Goal: Check status: Check status

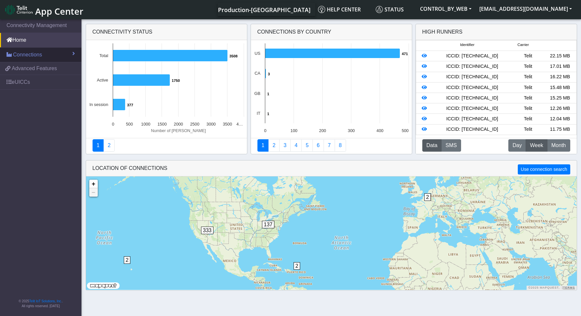
click at [29, 53] on span "Connections" at bounding box center [27, 55] width 29 height 8
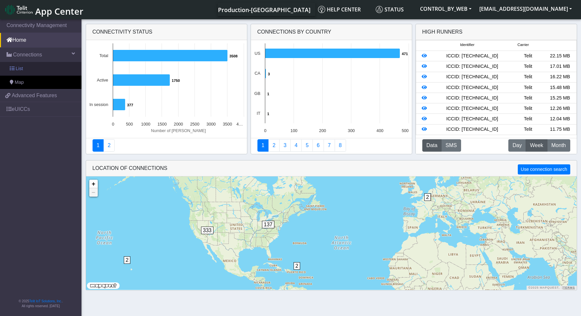
click at [26, 69] on link "List" at bounding box center [40, 69] width 81 height 14
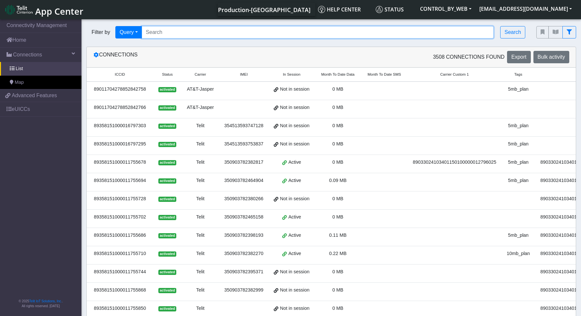
click at [161, 30] on input "Search..." at bounding box center [318, 32] width 352 height 12
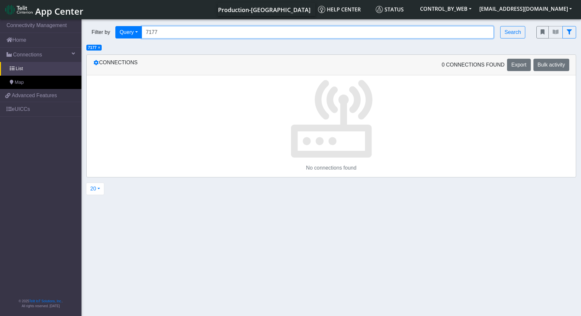
click at [162, 32] on input "7177" at bounding box center [318, 32] width 352 height 12
drag, startPoint x: 163, startPoint y: 34, endPoint x: 148, endPoint y: 34, distance: 15.0
click at [148, 34] on input "717" at bounding box center [318, 32] width 352 height 12
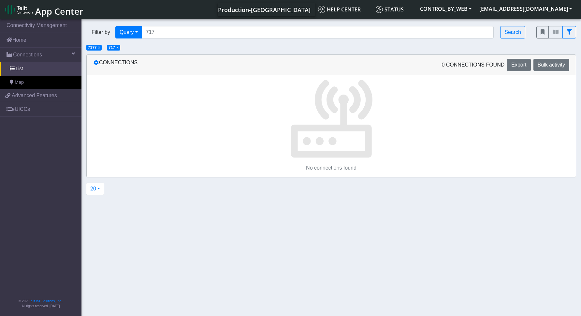
click at [99, 48] on span "×" at bounding box center [99, 47] width 2 height 5
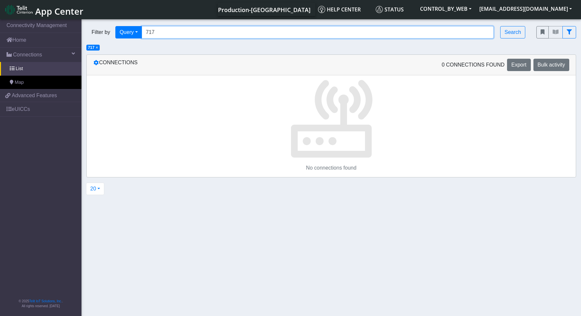
click at [156, 32] on input "717" at bounding box center [318, 32] width 352 height 12
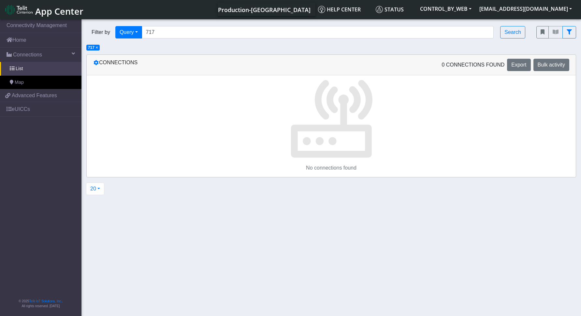
click at [97, 48] on span "×" at bounding box center [97, 47] width 2 height 5
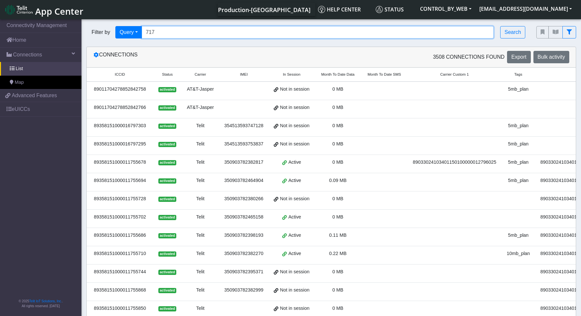
drag, startPoint x: 166, startPoint y: 34, endPoint x: 144, endPoint y: 32, distance: 22.3
click at [144, 32] on input "717" at bounding box center [318, 32] width 352 height 12
type input "1177717"
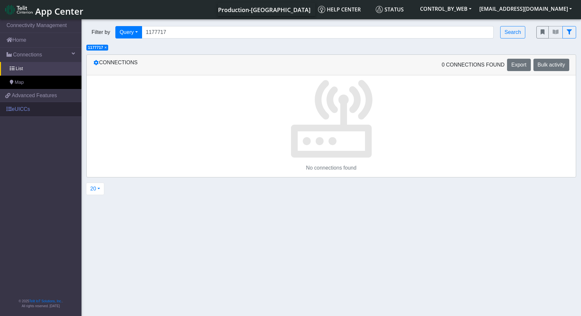
click at [14, 110] on link "eUICCs" at bounding box center [40, 109] width 81 height 14
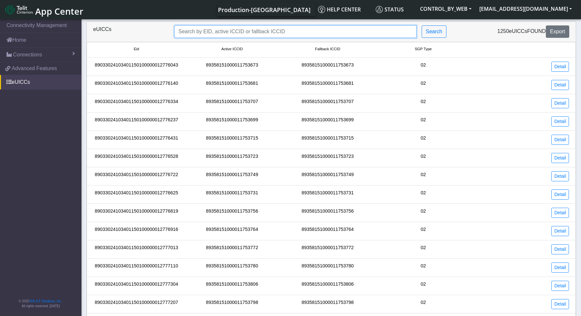
click at [228, 28] on input "Search..." at bounding box center [295, 31] width 242 height 12
type input "777177"
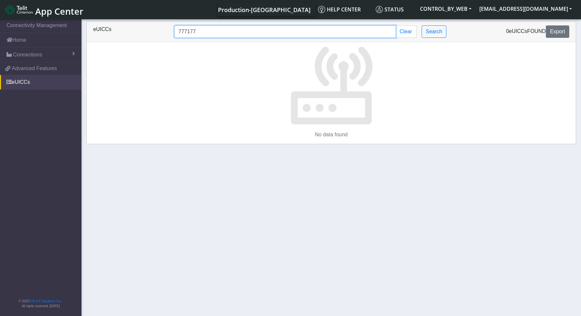
drag, startPoint x: 199, startPoint y: 32, endPoint x: 159, endPoint y: 33, distance: 40.1
click at [159, 33] on div "eUICCs 777177 Clear Search 0 eUICCs found Export" at bounding box center [331, 31] width 486 height 12
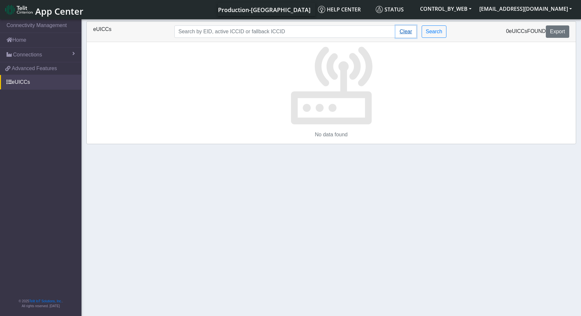
click at [408, 29] on button "Clear" at bounding box center [406, 31] width 21 height 12
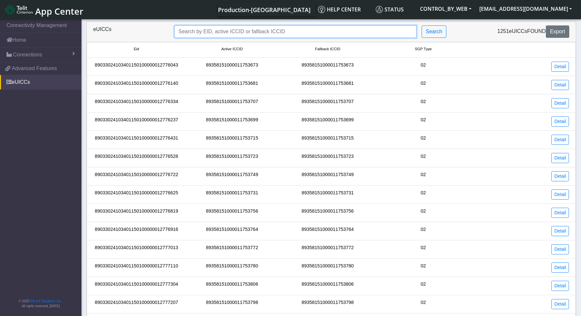
paste input "1000011777177"
type input "1000011777177"
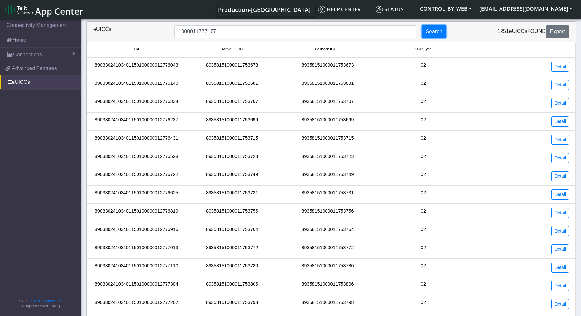
click at [436, 34] on button "Search" at bounding box center [434, 31] width 25 height 12
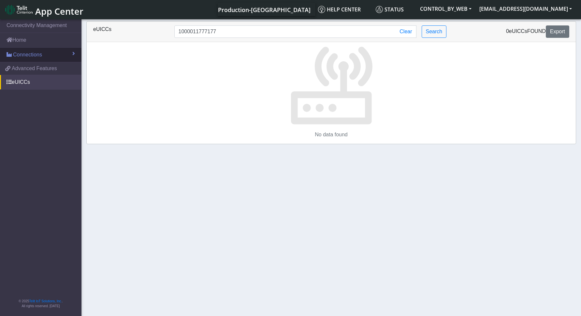
click at [27, 51] on span "Connections" at bounding box center [27, 55] width 29 height 8
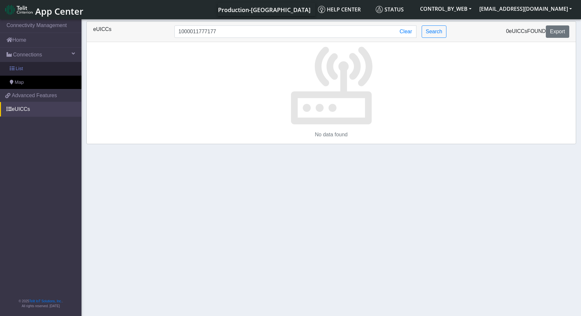
click at [15, 67] on link "List" at bounding box center [40, 69] width 81 height 14
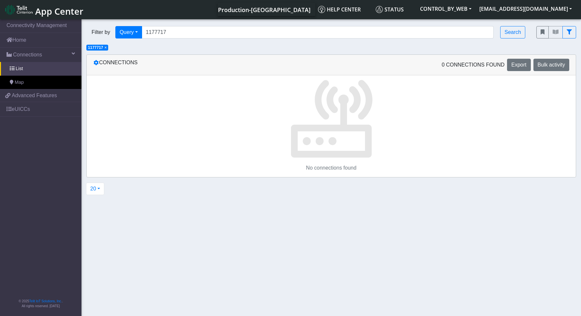
click at [106, 48] on span "×" at bounding box center [106, 47] width 2 height 5
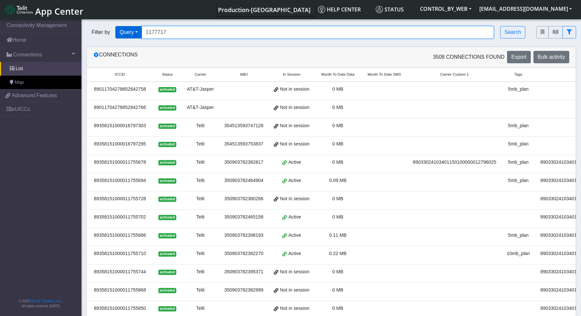
drag, startPoint x: 169, startPoint y: 31, endPoint x: 128, endPoint y: 31, distance: 41.1
click at [128, 31] on div "Filter by Query Query In Session Not connected Tags Country Operator 1177717 Se…" at bounding box center [306, 32] width 440 height 12
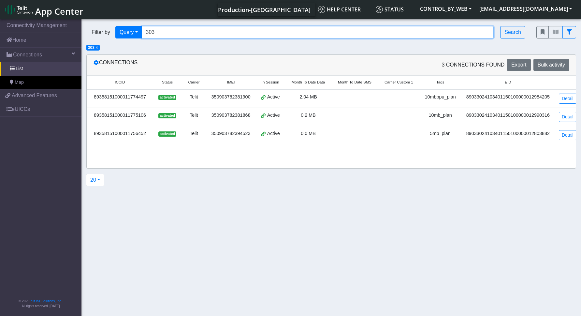
drag, startPoint x: 162, startPoint y: 35, endPoint x: 152, endPoint y: 37, distance: 10.6
click at [152, 37] on input "303" at bounding box center [318, 32] width 352 height 12
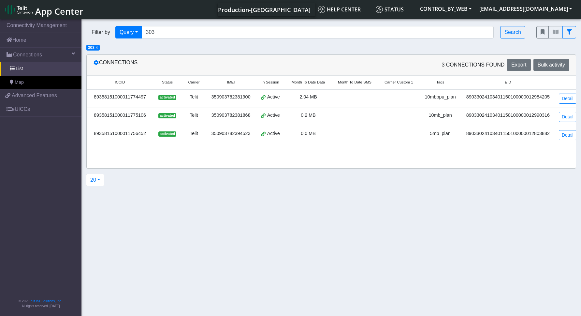
click at [98, 48] on span "×" at bounding box center [97, 47] width 2 height 5
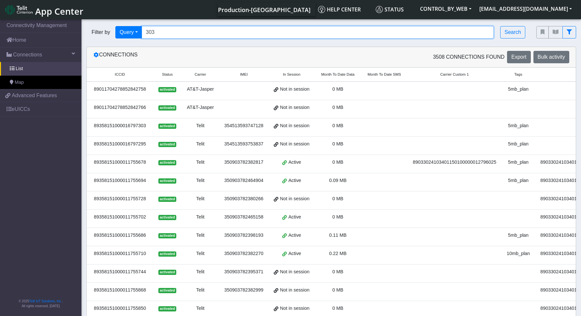
click at [171, 38] on input "303" at bounding box center [318, 32] width 352 height 12
click at [167, 35] on input "303" at bounding box center [318, 32] width 352 height 12
type input "3"
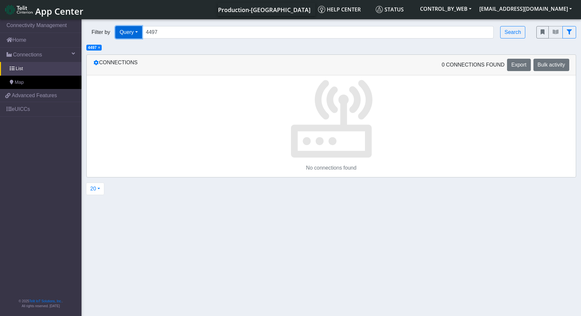
click at [139, 36] on button "Query" at bounding box center [128, 32] width 27 height 12
click at [131, 45] on button "Query" at bounding box center [142, 47] width 52 height 10
click at [98, 47] on span "×" at bounding box center [99, 47] width 2 height 5
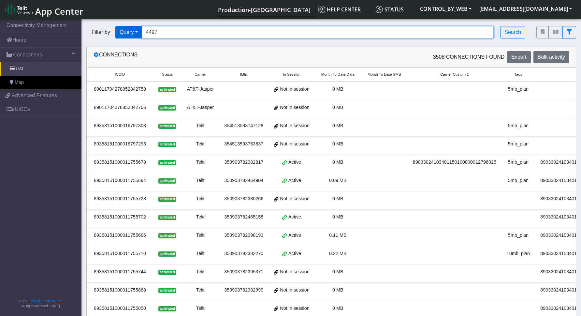
drag, startPoint x: 164, startPoint y: 32, endPoint x: 142, endPoint y: 30, distance: 21.9
click at [142, 30] on div "Filter by Query Query In Session Not connected Tags Country Operator 4497 Search" at bounding box center [306, 32] width 440 height 12
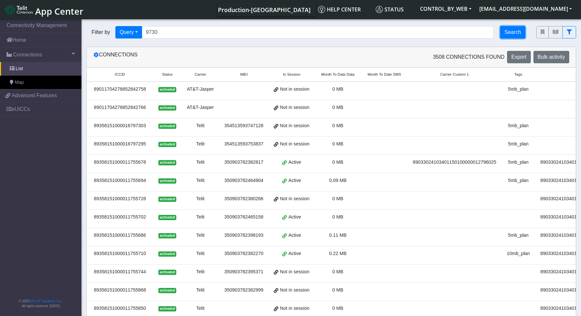
click at [508, 31] on button "Search" at bounding box center [512, 32] width 25 height 12
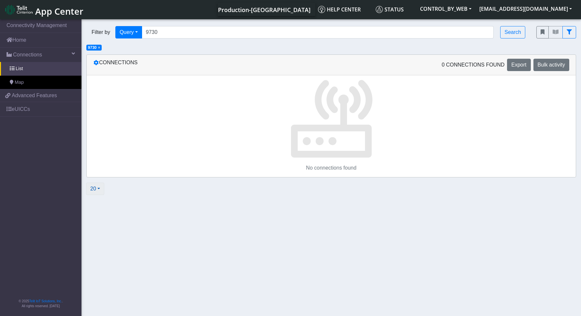
click at [96, 188] on button "20" at bounding box center [95, 189] width 18 height 12
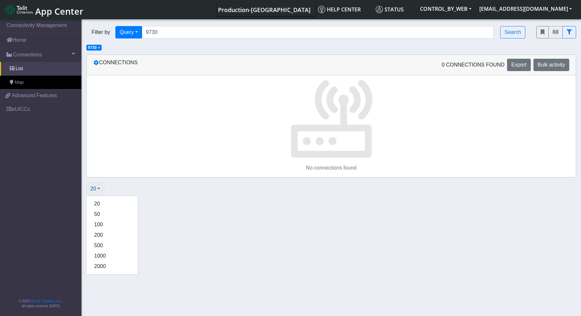
click at [96, 188] on button "20" at bounding box center [95, 189] width 18 height 12
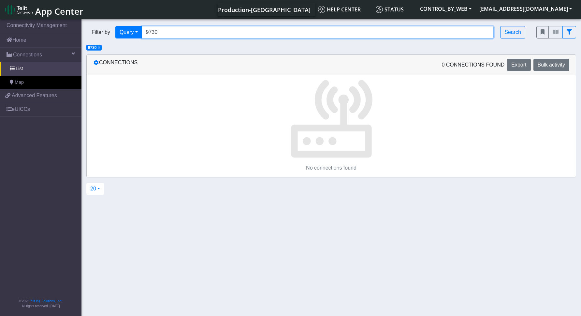
click at [206, 30] on input "9730" at bounding box center [318, 32] width 352 height 12
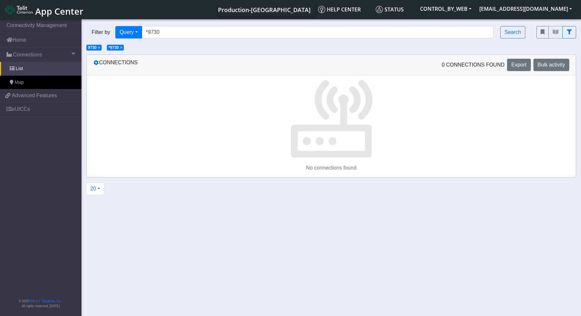
click at [100, 48] on span "×" at bounding box center [99, 47] width 2 height 5
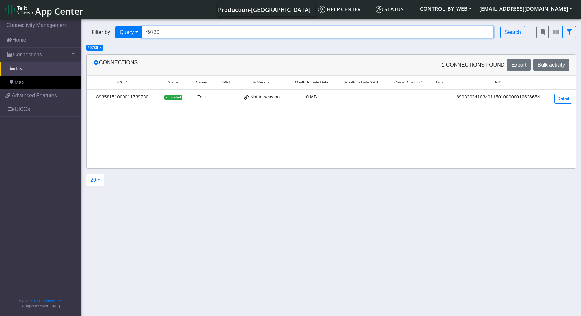
drag, startPoint x: 150, startPoint y: 30, endPoint x: 179, endPoint y: 32, distance: 29.1
click at [179, 32] on input "*9730" at bounding box center [318, 32] width 352 height 12
paste input "1000011777177"
type input "*1000011777177"
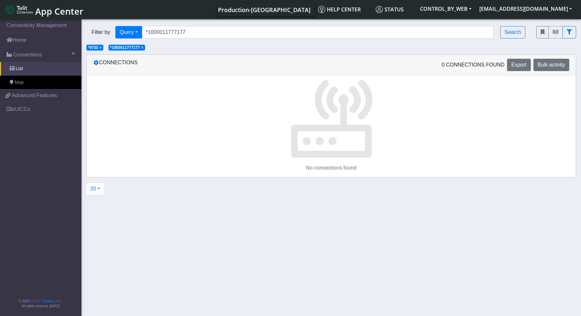
click at [101, 47] on span "×" at bounding box center [100, 47] width 2 height 5
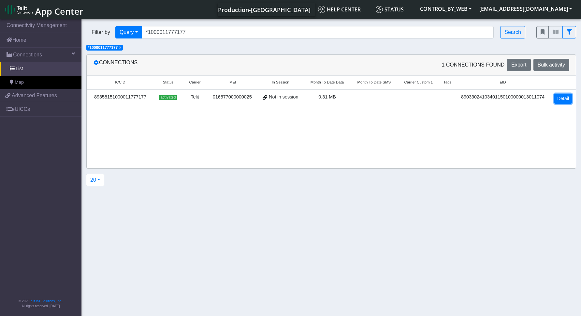
click at [568, 99] on link "Detail" at bounding box center [563, 99] width 18 height 10
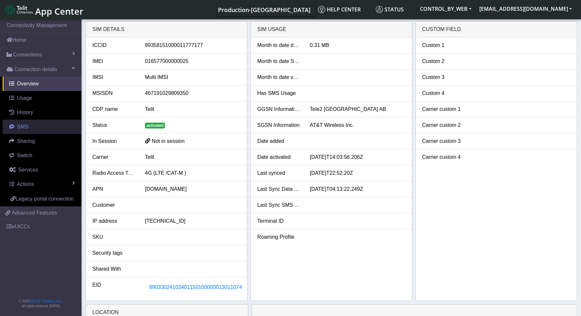
click at [24, 128] on span "SMS" at bounding box center [22, 127] width 11 height 6
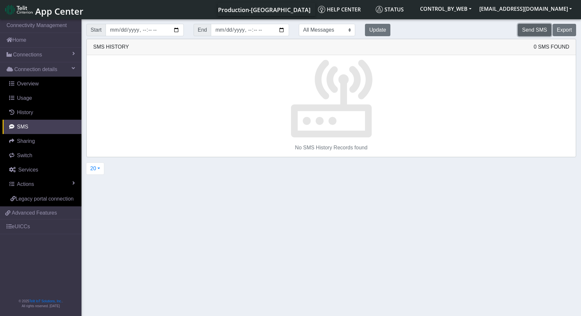
click at [537, 33] on button "Send SMS" at bounding box center [534, 30] width 33 height 12
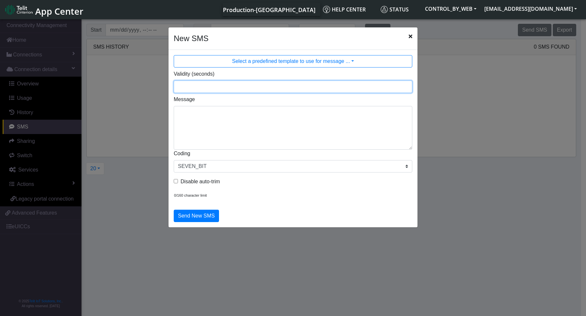
click at [225, 86] on input "Validity (seconds)" at bounding box center [293, 87] width 239 height 12
click at [211, 88] on input "Validity (seconds)" at bounding box center [293, 87] width 239 height 12
type input "120"
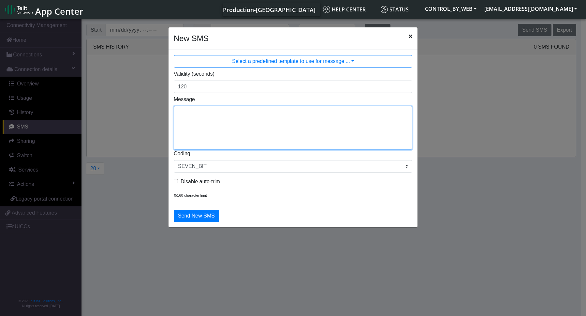
click at [210, 116] on textarea "Message" at bounding box center [293, 128] width 239 height 44
type textarea "PING"
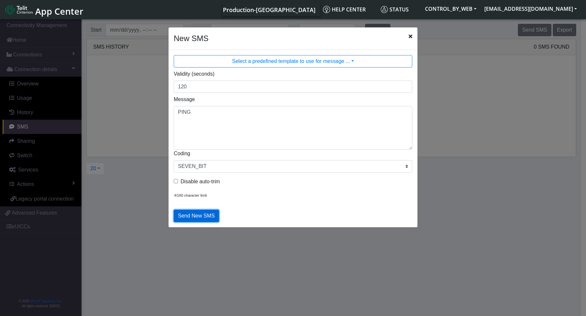
click at [185, 218] on button "Send New SMS" at bounding box center [196, 216] width 45 height 12
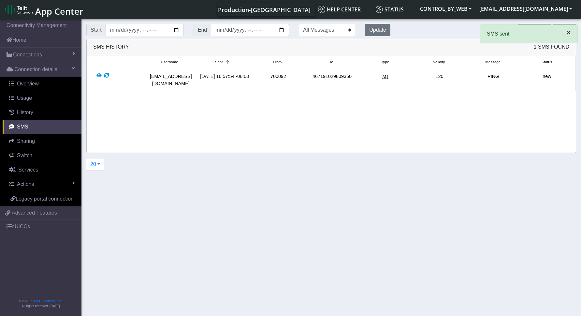
click at [567, 34] on span "×" at bounding box center [569, 32] width 5 height 9
click at [518, 111] on div "Username Sent From To Type Validity Message Status [EMAIL_ADDRESS][DOMAIN_NAME]…" at bounding box center [331, 103] width 489 height 97
click at [373, 28] on button "Update" at bounding box center [377, 30] width 25 height 12
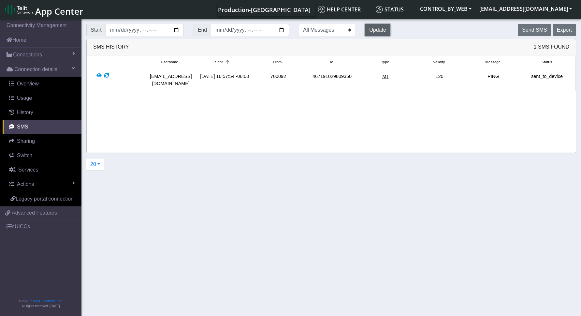
click at [373, 28] on button "Update" at bounding box center [377, 30] width 25 height 12
click at [105, 75] on div at bounding box center [106, 80] width 5 height 14
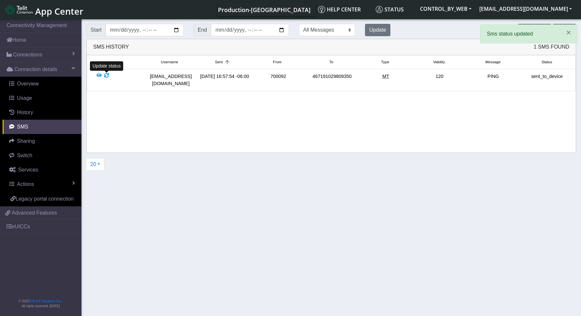
click at [105, 75] on div at bounding box center [106, 80] width 5 height 14
click at [570, 57] on span "×" at bounding box center [569, 56] width 5 height 9
click at [570, 35] on span "×" at bounding box center [569, 32] width 5 height 9
click at [101, 75] on div at bounding box center [98, 80] width 5 height 14
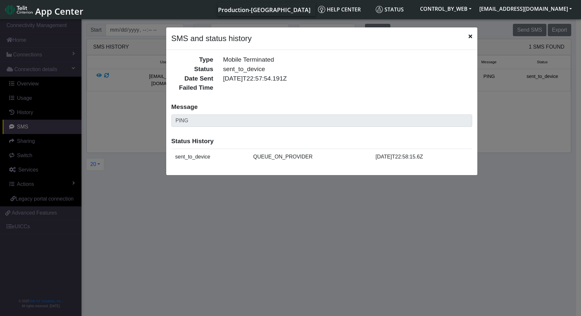
scroll to position [2, 0]
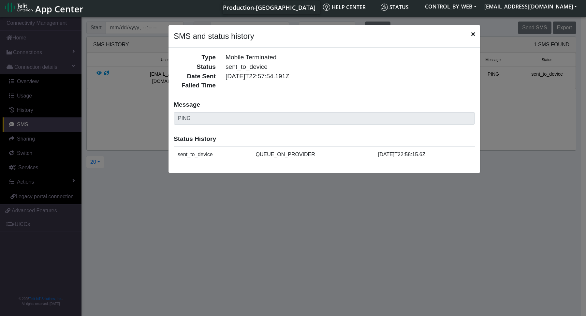
click at [473, 33] on icon "Close" at bounding box center [473, 33] width 4 height 5
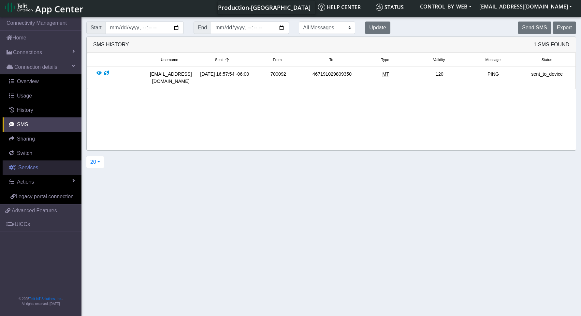
click at [28, 167] on span "Services" at bounding box center [28, 168] width 20 height 6
select select "2: 6"
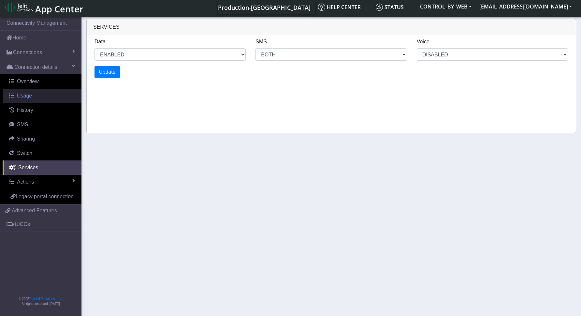
click at [24, 95] on span "Usage" at bounding box center [24, 96] width 15 height 6
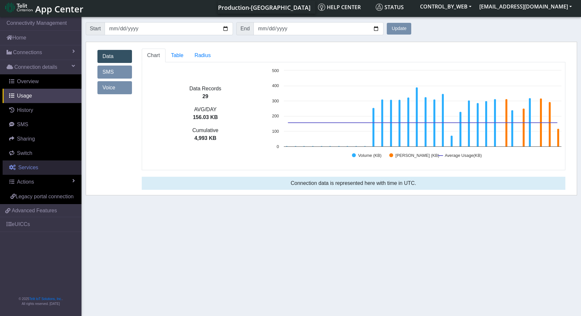
click at [27, 167] on span "Services" at bounding box center [28, 168] width 20 height 6
select select "2: 6"
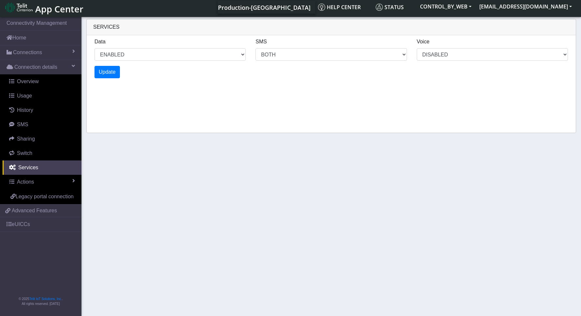
drag, startPoint x: 330, startPoint y: 120, endPoint x: 315, endPoint y: 115, distance: 15.9
click at [326, 119] on div "Services Data ENABLED DISABLED SMS MO MT BOTH DISABLED Voice DISABLED Update" at bounding box center [331, 76] width 490 height 114
click at [22, 183] on span "Actions" at bounding box center [25, 182] width 17 height 6
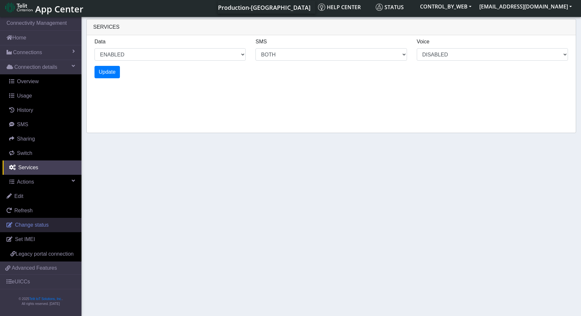
click at [20, 224] on span "Change status" at bounding box center [32, 225] width 34 height 6
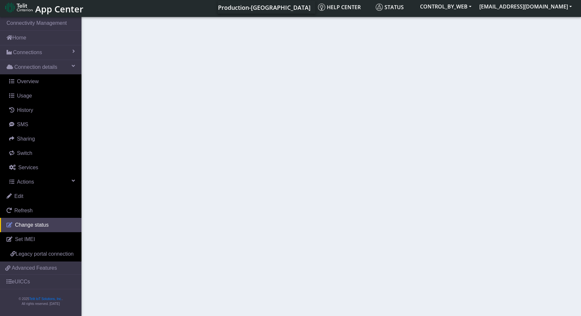
select select "activated"
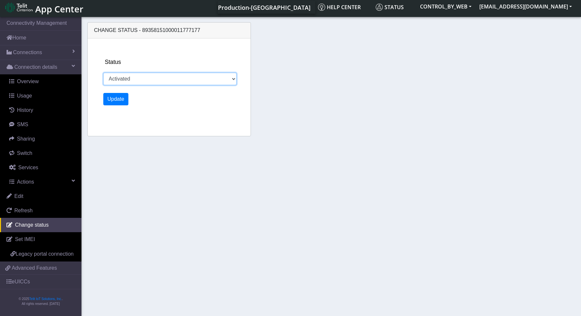
click at [169, 81] on select "Activated Deactivated" at bounding box center [169, 79] width 133 height 12
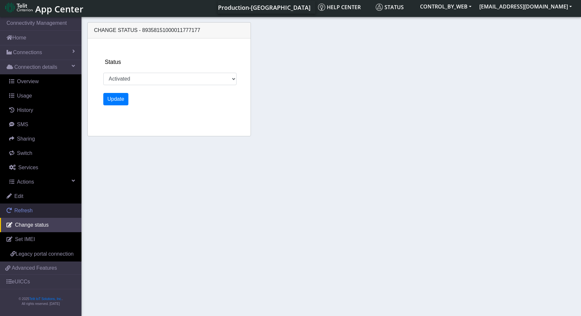
click at [26, 211] on span "Refresh" at bounding box center [23, 211] width 18 height 6
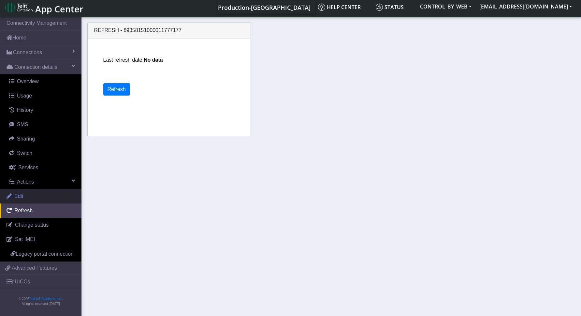
click at [23, 193] on span "Edit" at bounding box center [18, 196] width 9 height 6
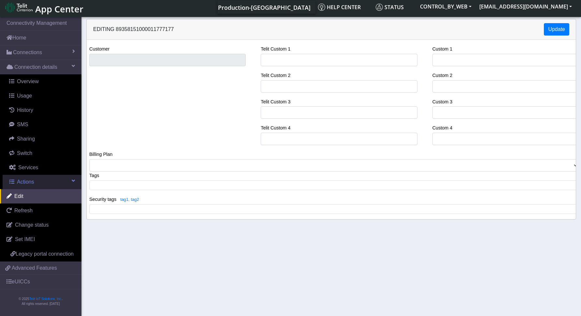
click at [20, 183] on span "Actions" at bounding box center [25, 182] width 17 height 6
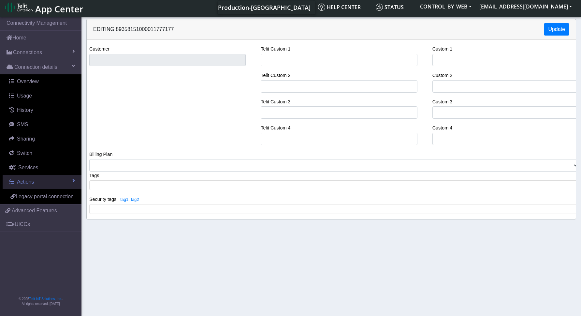
click at [19, 186] on link "Actions" at bounding box center [42, 182] width 79 height 14
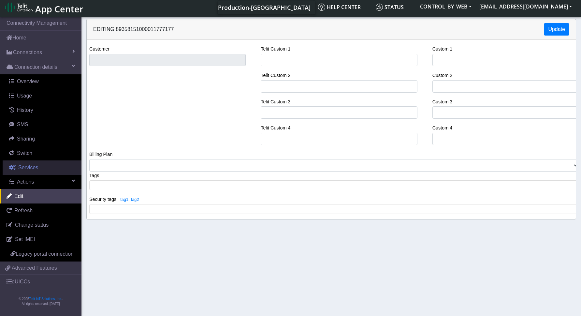
click at [26, 166] on span "Services" at bounding box center [28, 168] width 20 height 6
select select "2: 6"
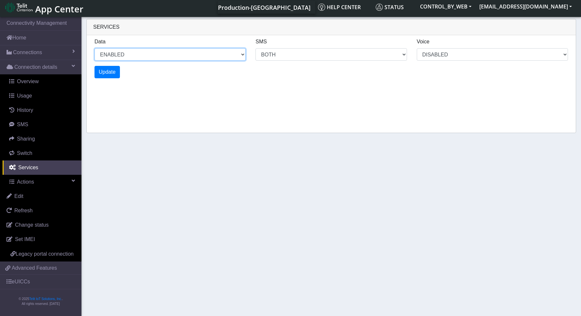
click at [237, 50] on select "ENABLED DISABLED" at bounding box center [170, 54] width 151 height 12
click at [26, 155] on span "Switch" at bounding box center [24, 153] width 15 height 6
select select "2: 0"
select select "6: 6"
select select "1: 0"
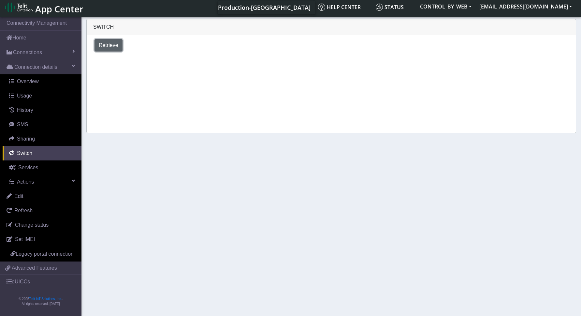
click at [111, 42] on span "Retrieve" at bounding box center [109, 45] width 20 height 6
select select "[GEOGRAPHIC_DATA]"
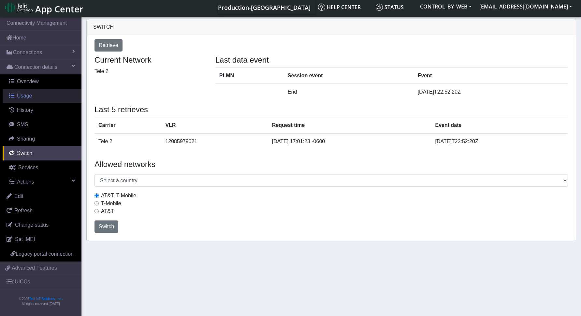
click at [23, 98] on span "Usage" at bounding box center [24, 96] width 15 height 6
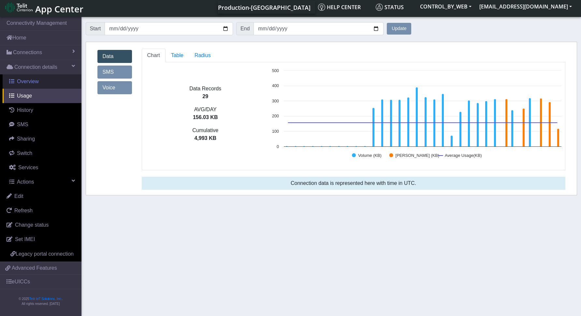
click at [33, 85] on link "Overview" at bounding box center [42, 81] width 79 height 14
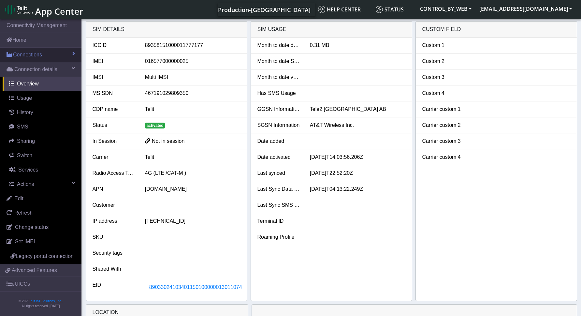
click at [25, 56] on span "Connections" at bounding box center [27, 55] width 29 height 8
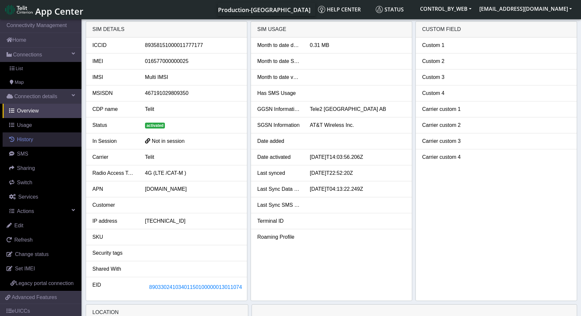
click at [25, 139] on span "History" at bounding box center [25, 140] width 16 height 6
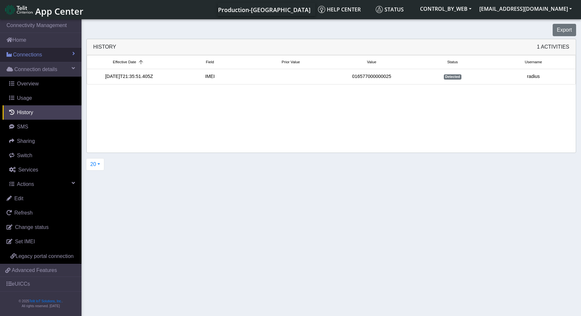
click at [19, 55] on span "Connections" at bounding box center [27, 55] width 29 height 8
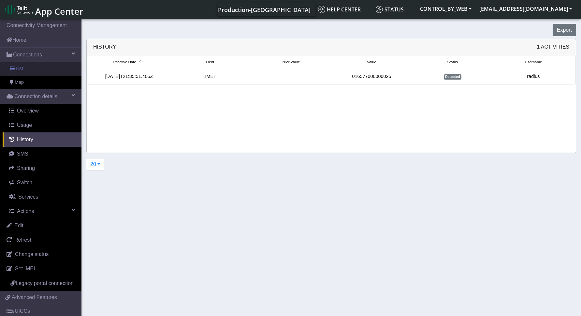
click at [18, 68] on span "List" at bounding box center [19, 68] width 7 height 7
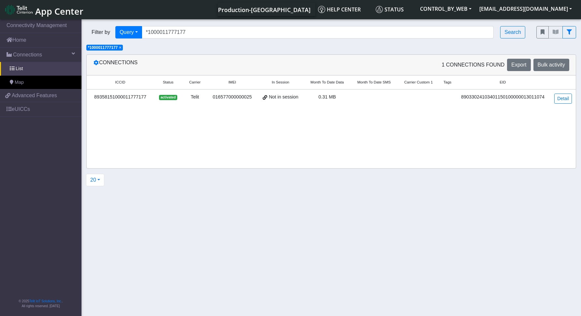
drag, startPoint x: 169, startPoint y: 101, endPoint x: 326, endPoint y: 104, distance: 157.5
click at [326, 104] on tr "89358151000011777177 activated Telit 016577000000025 Not in session 0.31 MB 890…" at bounding box center [331, 98] width 489 height 18
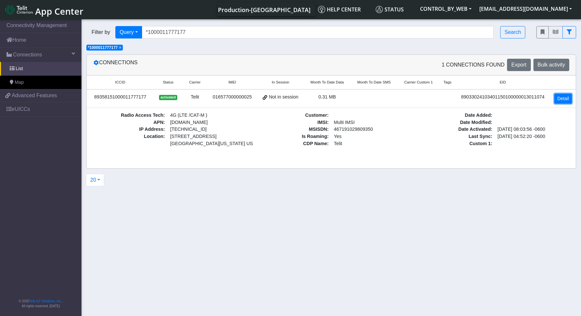
click at [571, 97] on link "Detail" at bounding box center [563, 99] width 18 height 10
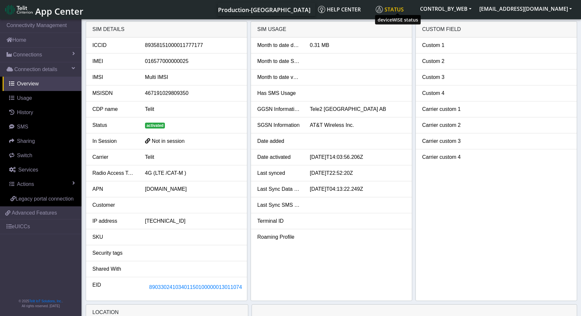
click at [394, 12] on span "Status" at bounding box center [390, 9] width 28 height 7
click at [164, 150] on li "Carrier Telit" at bounding box center [166, 157] width 161 height 16
click at [168, 45] on div "89358151000011777177" at bounding box center [192, 45] width 105 height 8
copy div "89358151000011777177"
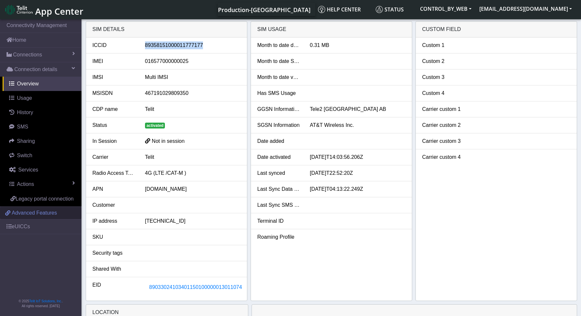
click at [34, 214] on span "Advanced Features" at bounding box center [34, 213] width 45 height 8
click at [40, 84] on link "Overview" at bounding box center [42, 84] width 79 height 14
click at [22, 53] on span "Connections" at bounding box center [27, 55] width 29 height 8
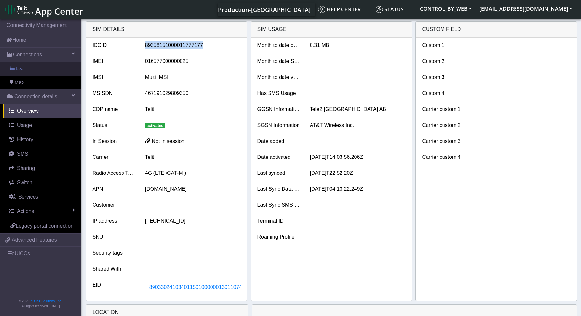
click at [20, 70] on span "List" at bounding box center [19, 68] width 7 height 7
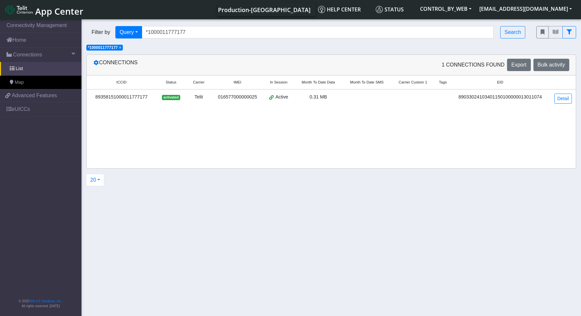
click at [124, 98] on div "89358151000011777177" at bounding box center [122, 97] width 62 height 7
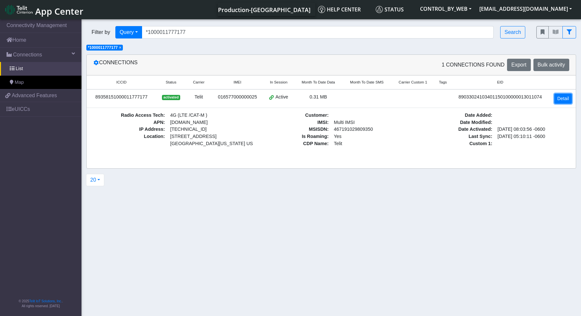
click at [565, 100] on link "Detail" at bounding box center [563, 99] width 18 height 10
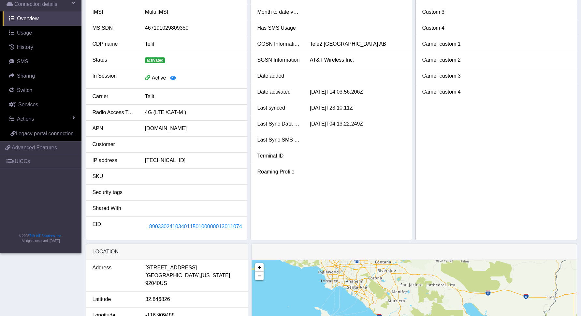
scroll to position [187, 0]
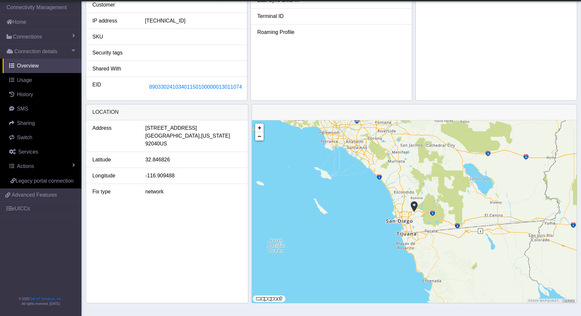
click at [160, 156] on div "32.846826" at bounding box center [193, 160] width 106 height 8
click at [414, 207] on img at bounding box center [414, 206] width 7 height 12
drag, startPoint x: 413, startPoint y: 207, endPoint x: 370, endPoint y: 200, distance: 43.5
click at [369, 202] on div "+ − ©2025 MapQuest, | Terms" at bounding box center [414, 211] width 325 height 183
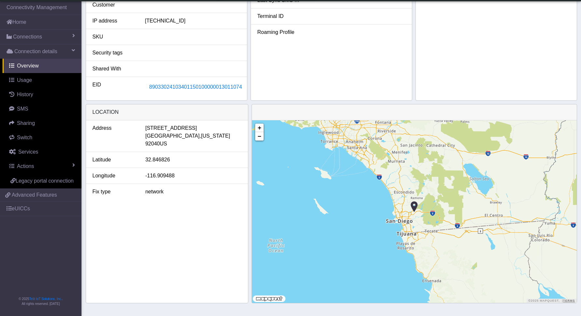
scroll to position [0, 0]
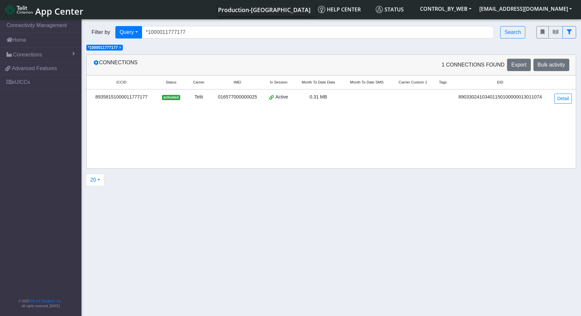
click at [182, 143] on div "ICCID Status Carrier IMEI In Session Month To Date Data Month To Date SMS Carri…" at bounding box center [331, 121] width 489 height 93
click at [563, 98] on link "Detail" at bounding box center [563, 99] width 18 height 10
